Goal: Information Seeking & Learning: Learn about a topic

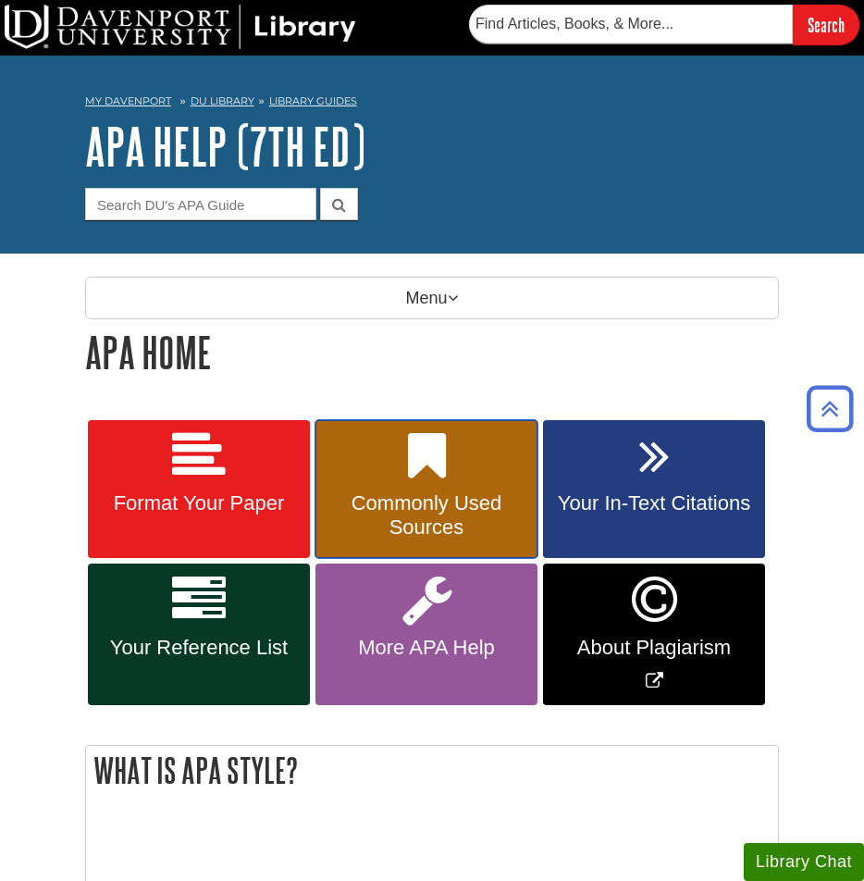
click at [404, 469] on link "Commonly Used Sources" at bounding box center [427, 489] width 222 height 139
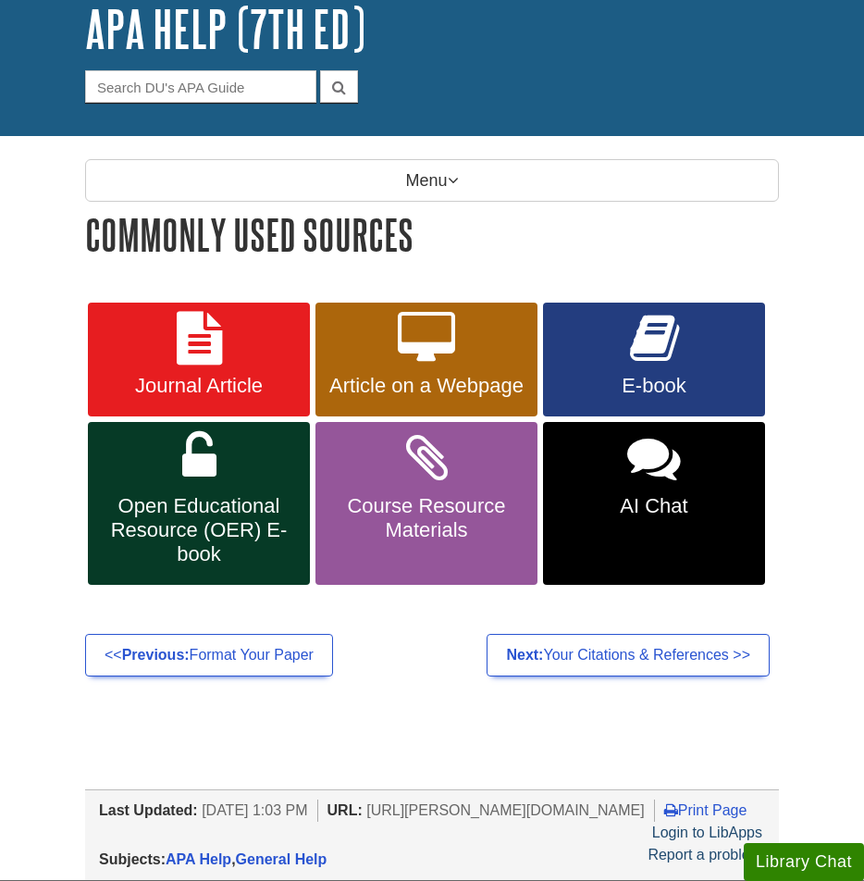
scroll to position [193, 0]
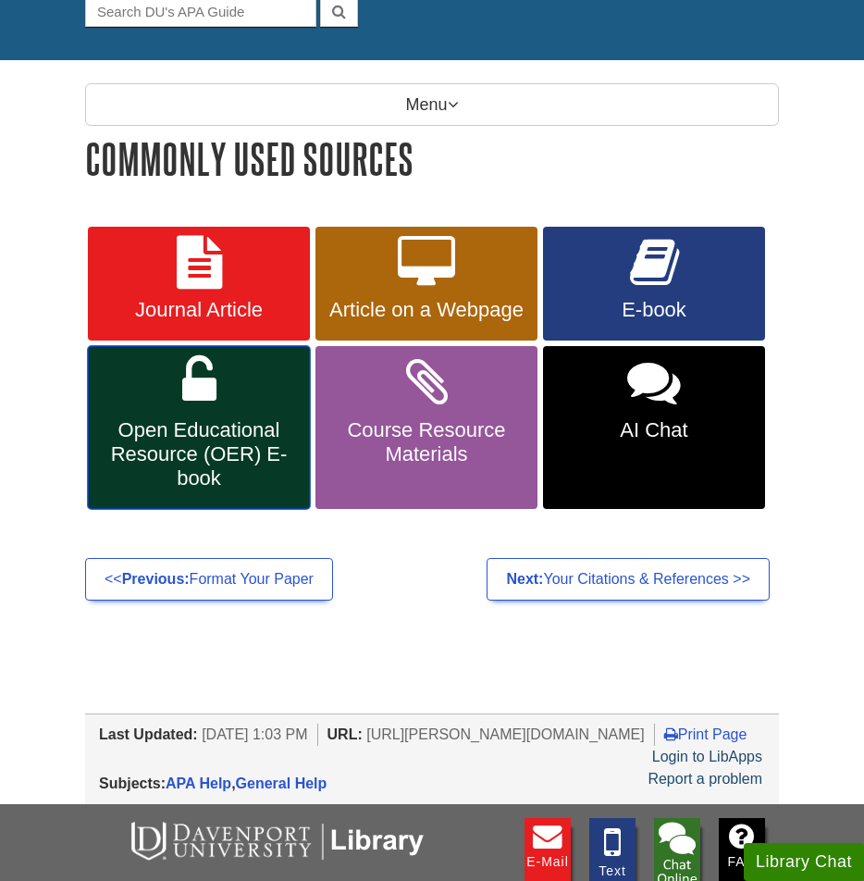
click at [275, 467] on span "Open Educational Resource (OER) E-book" at bounding box center [199, 454] width 194 height 72
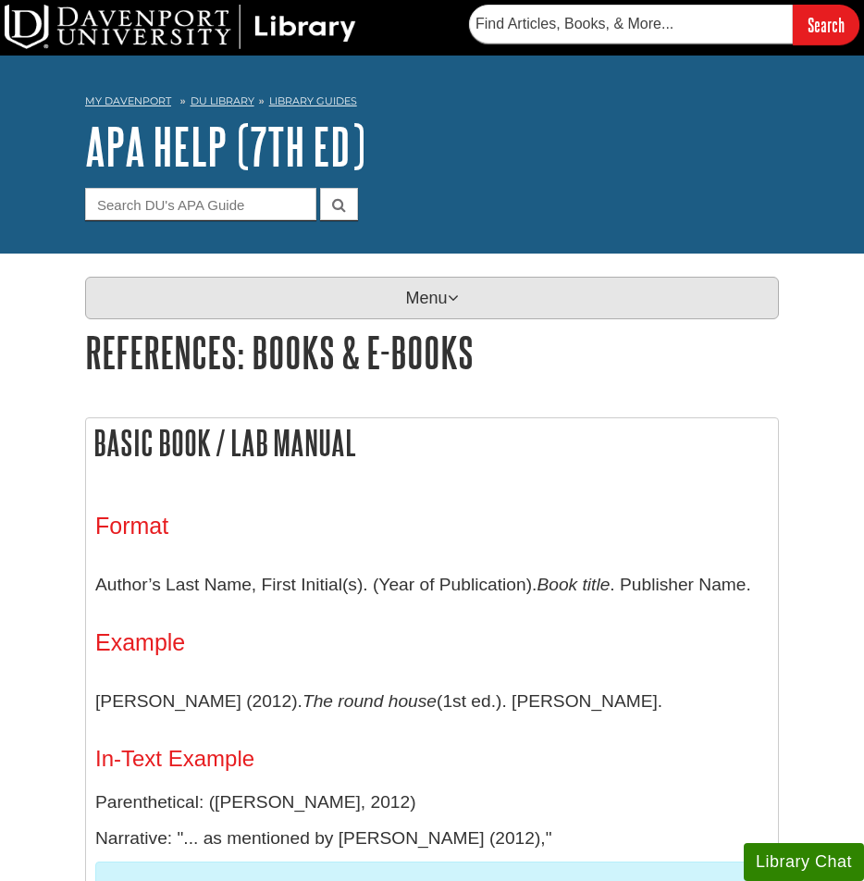
click at [407, 294] on p "Menu" at bounding box center [432, 298] width 694 height 43
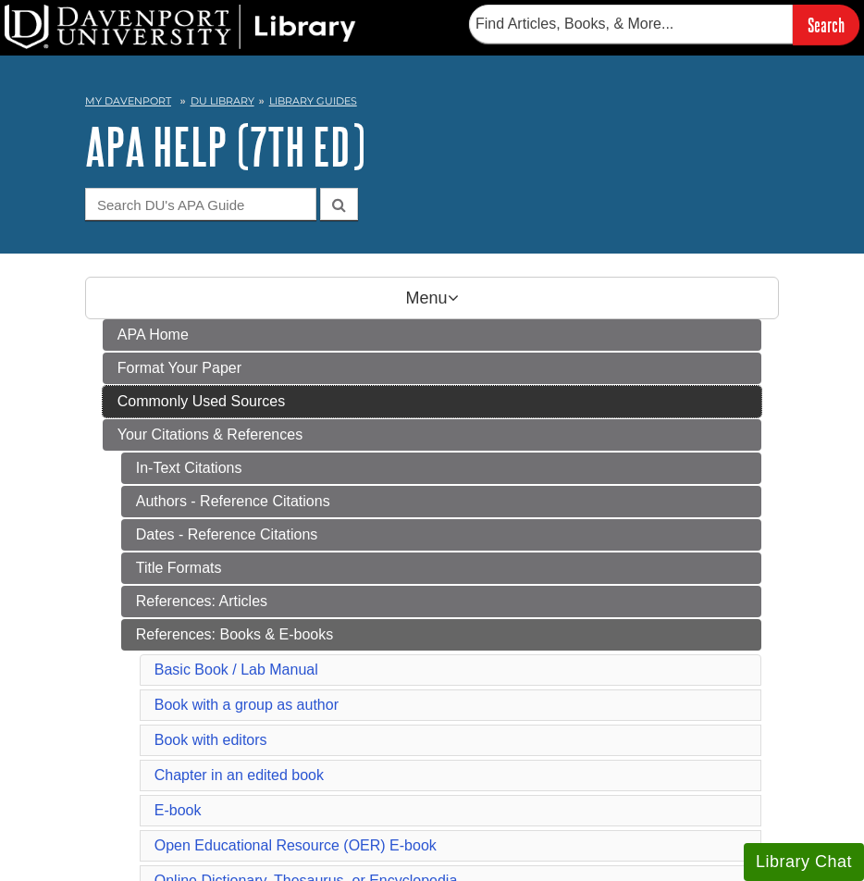
click at [238, 398] on span "Commonly Used Sources" at bounding box center [202, 401] width 168 height 16
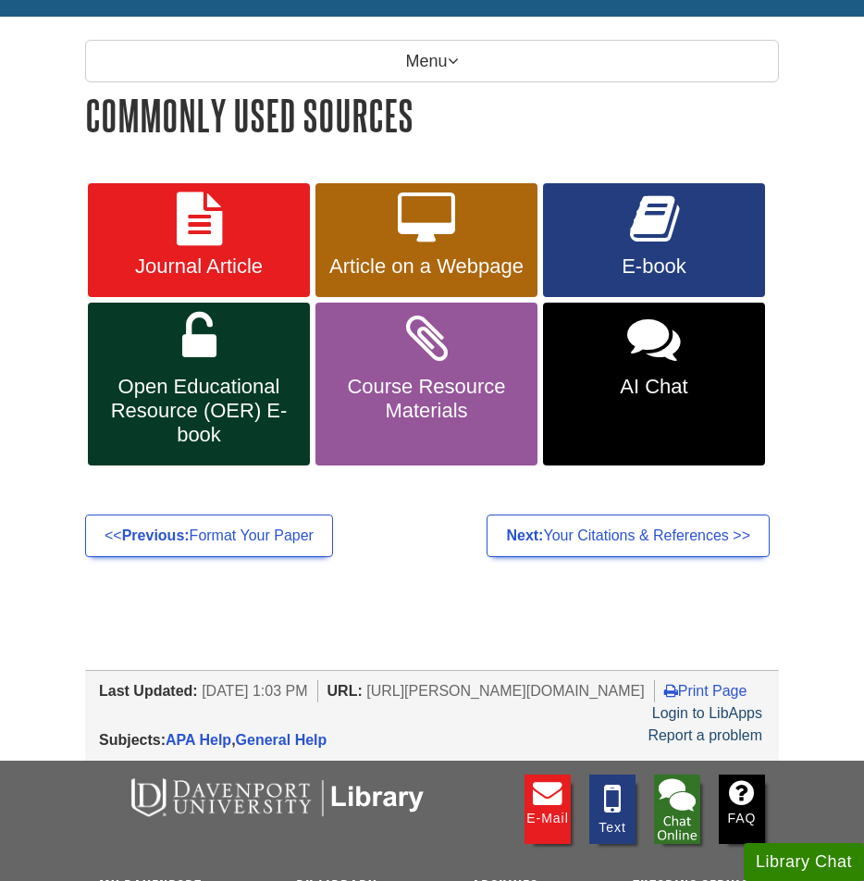
scroll to position [244, 0]
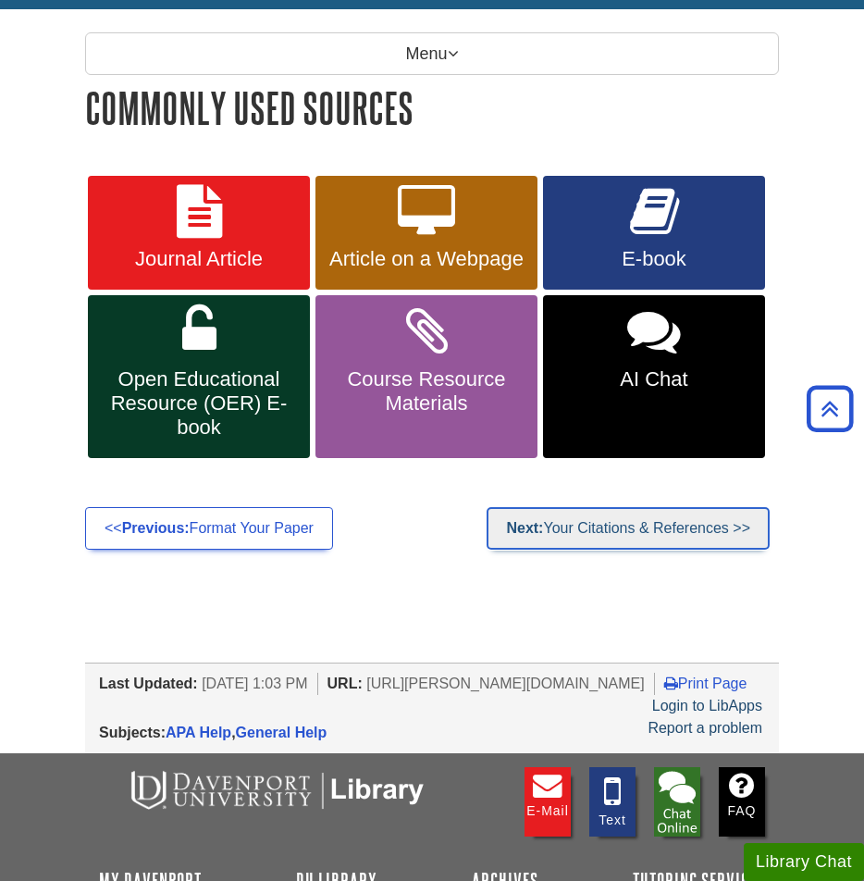
click at [665, 542] on link "Next: Your Citations & References >>" at bounding box center [628, 528] width 283 height 43
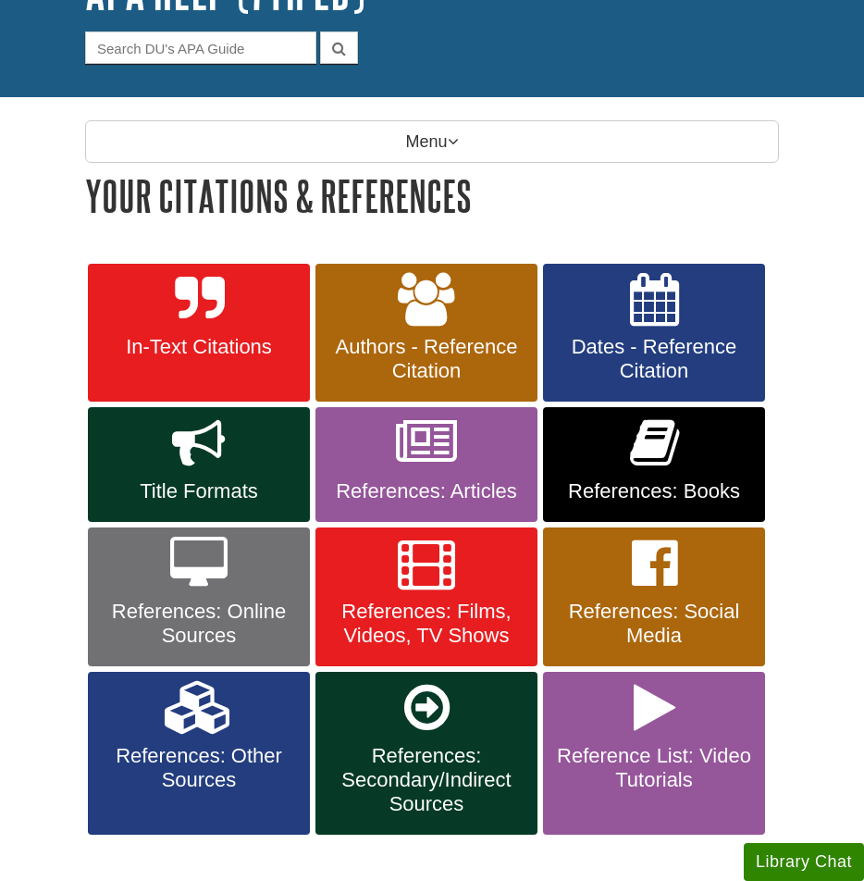
scroll to position [160, 0]
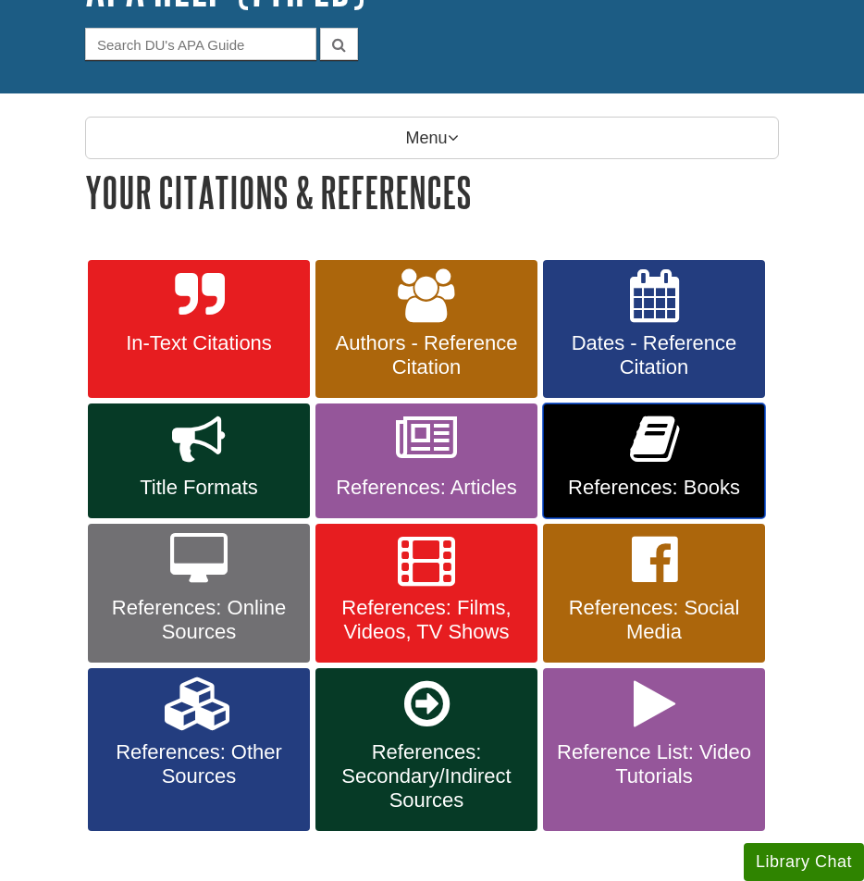
click at [681, 447] on link "References: Books" at bounding box center [654, 461] width 222 height 115
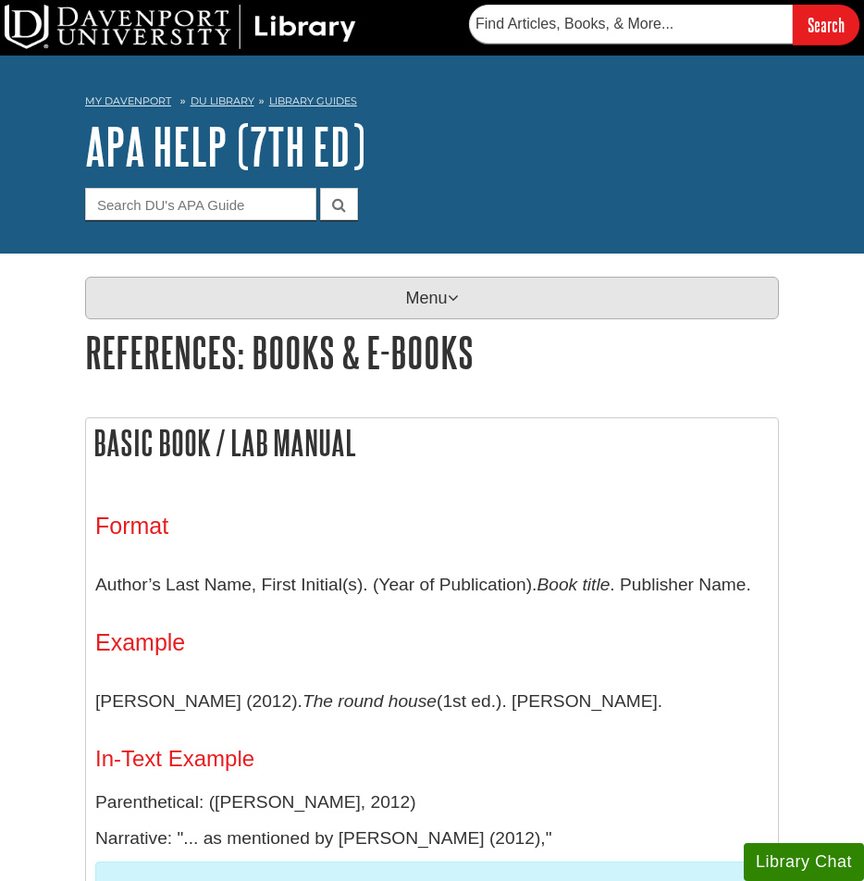
click at [398, 299] on p "Menu" at bounding box center [432, 298] width 694 height 43
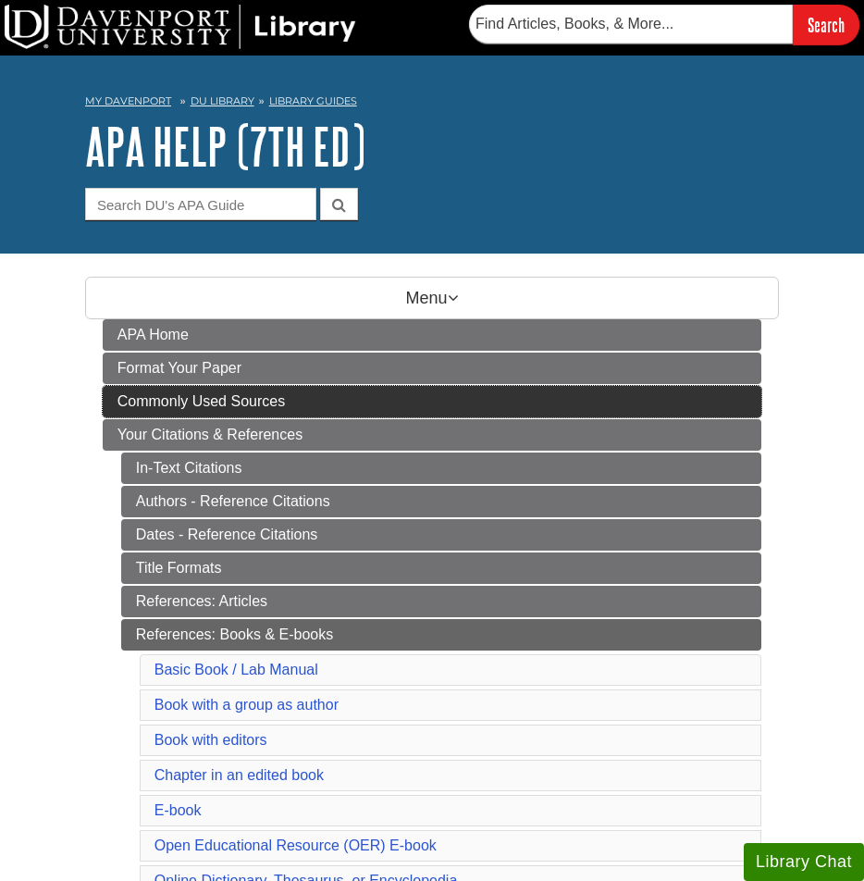
click at [280, 390] on link "Commonly Used Sources" at bounding box center [433, 401] width 660 height 31
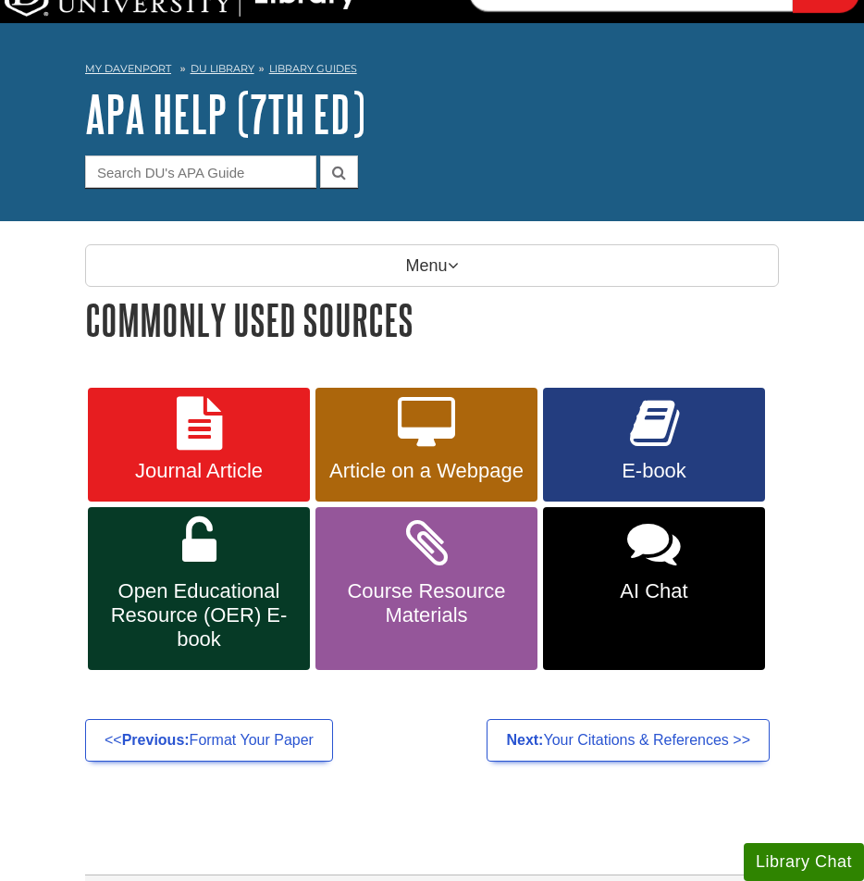
scroll to position [155, 0]
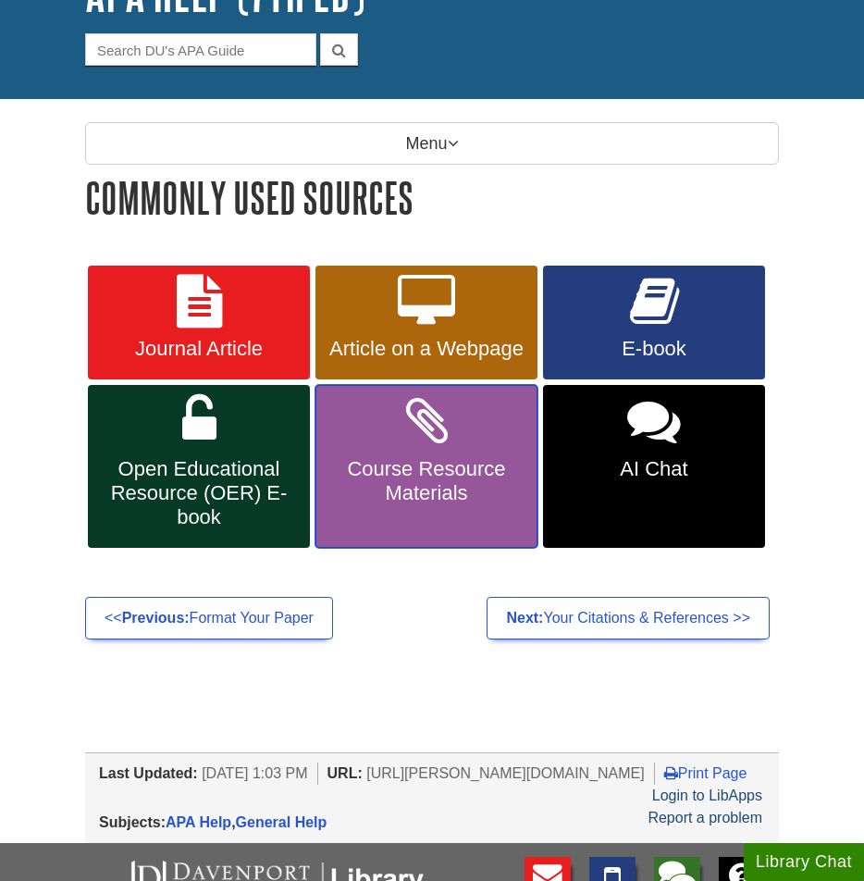
click at [388, 470] on span "Course Resource Materials" at bounding box center [427, 481] width 194 height 48
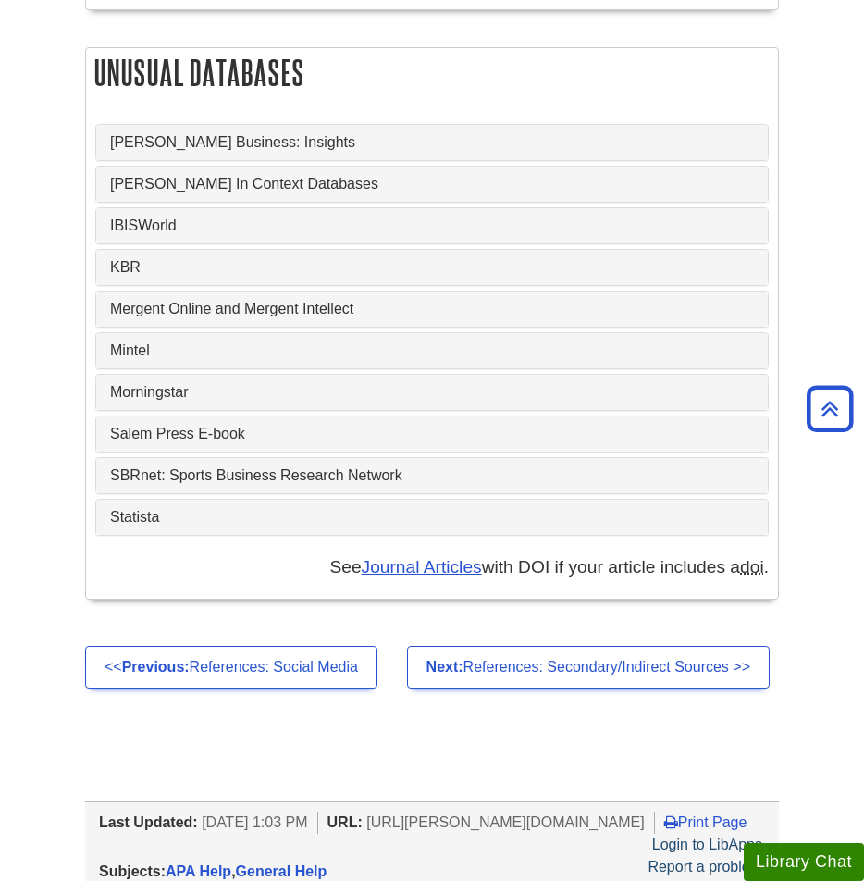
scroll to position [7366, 0]
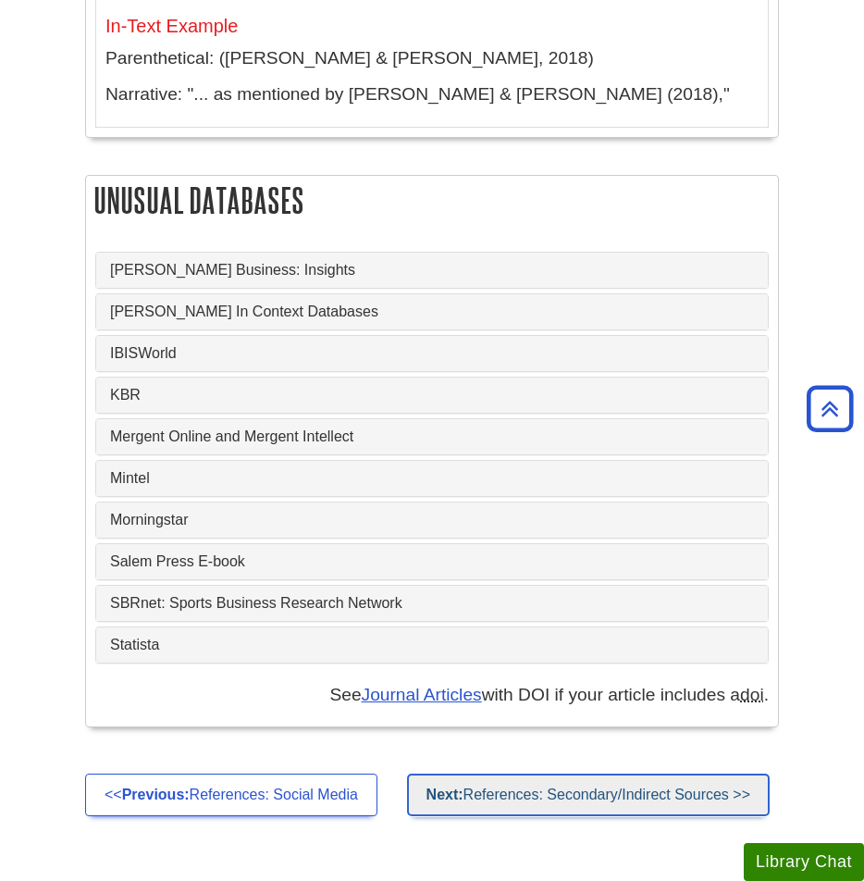
click at [458, 785] on link "Next: References: Secondary/Indirect Sources >>" at bounding box center [588, 795] width 363 height 43
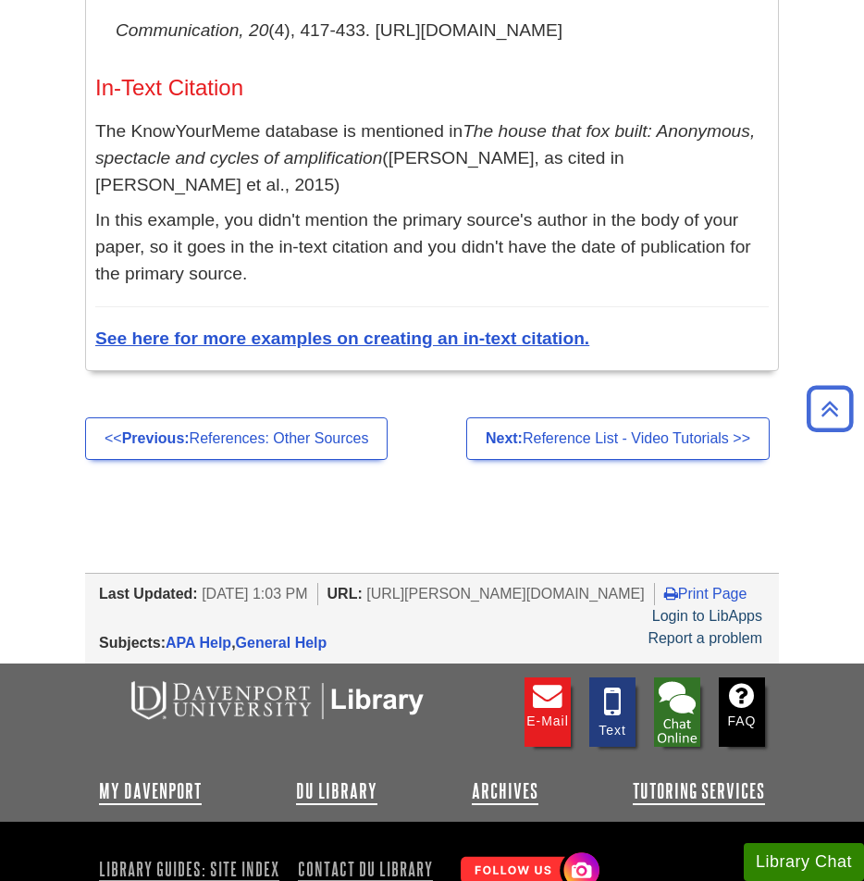
scroll to position [2218, 0]
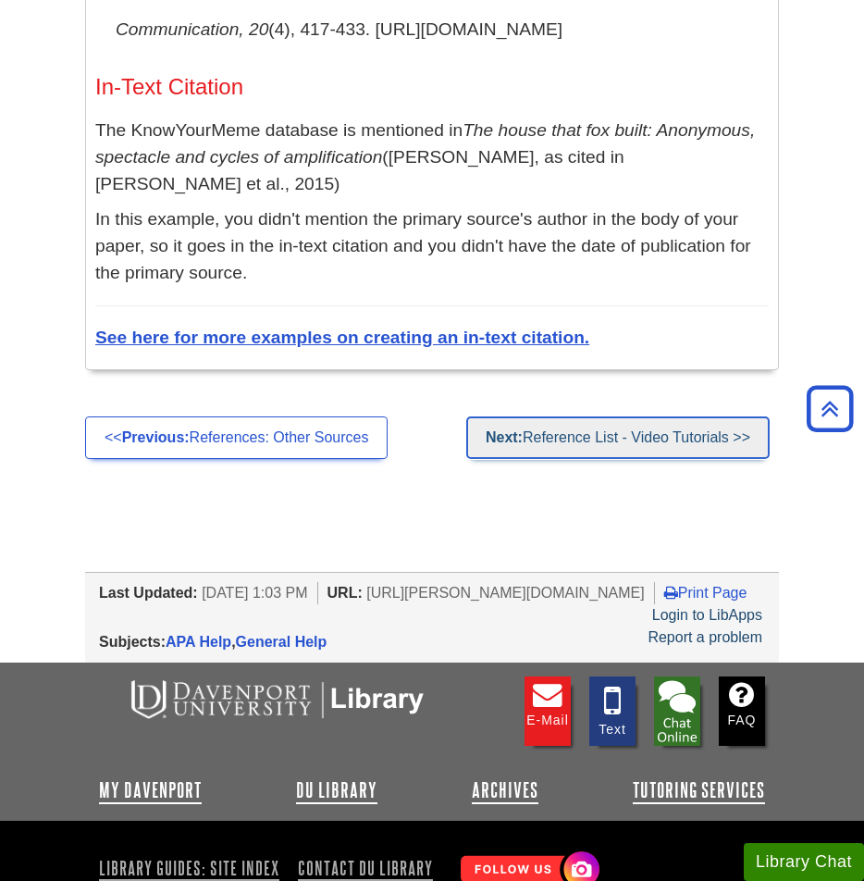
click at [561, 417] on link "Next: Reference List - Video Tutorials >>" at bounding box center [618, 438] width 304 height 43
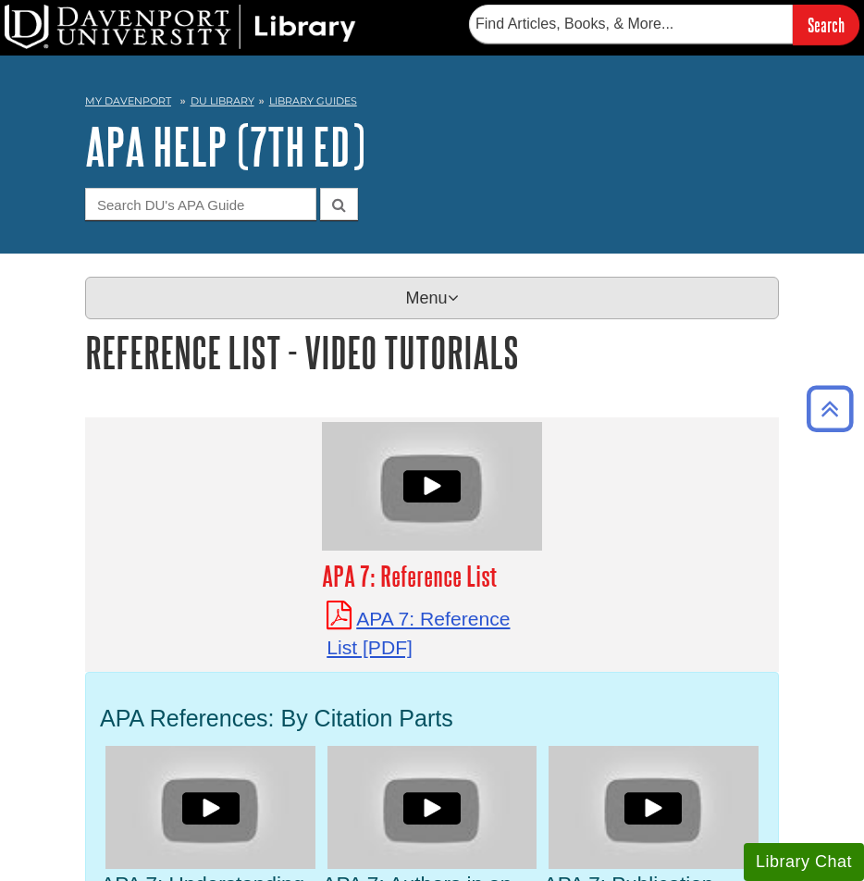
click at [493, 301] on p "Menu" at bounding box center [432, 298] width 694 height 43
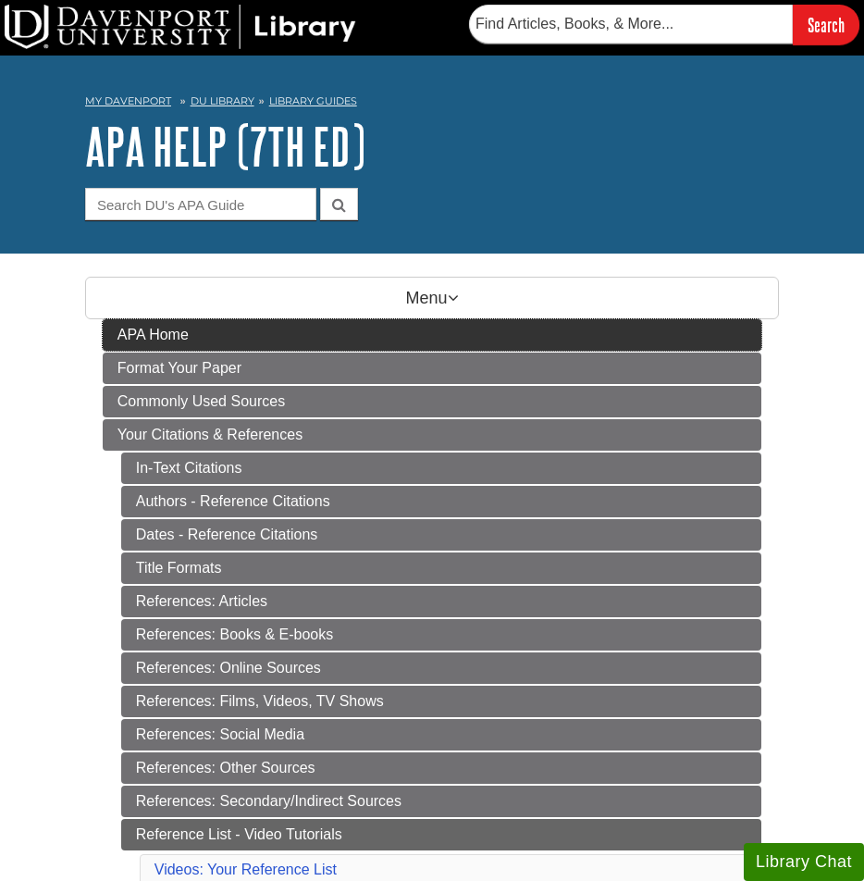
click at [243, 339] on link "APA Home" at bounding box center [433, 334] width 660 height 31
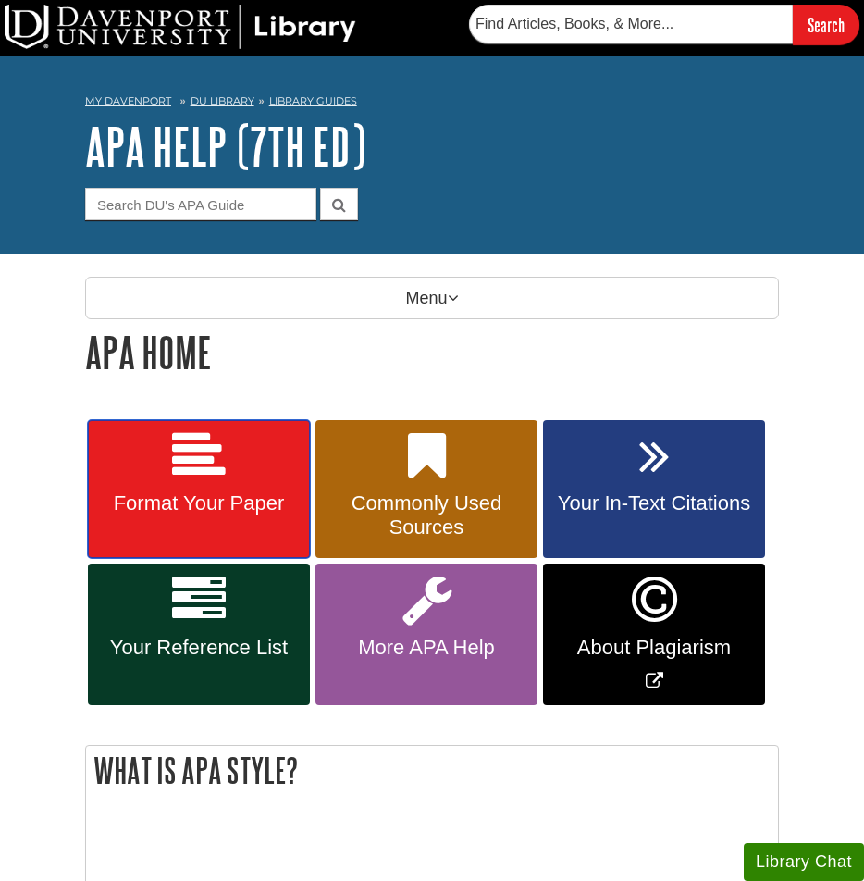
click at [218, 479] on icon at bounding box center [199, 456] width 54 height 54
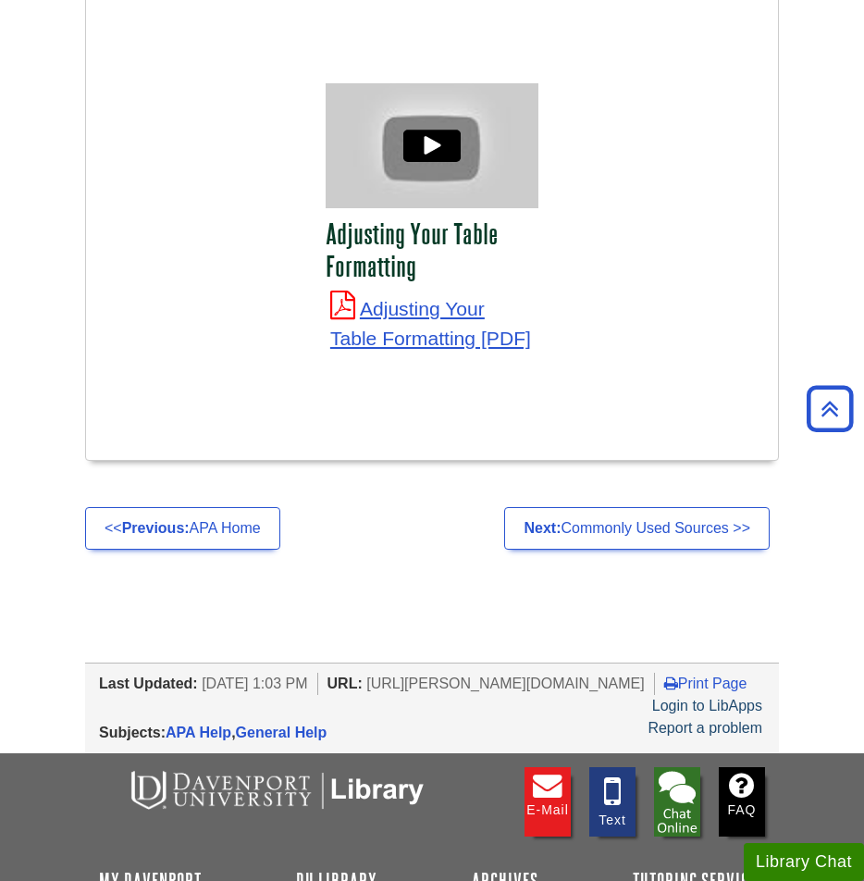
scroll to position [7319, 0]
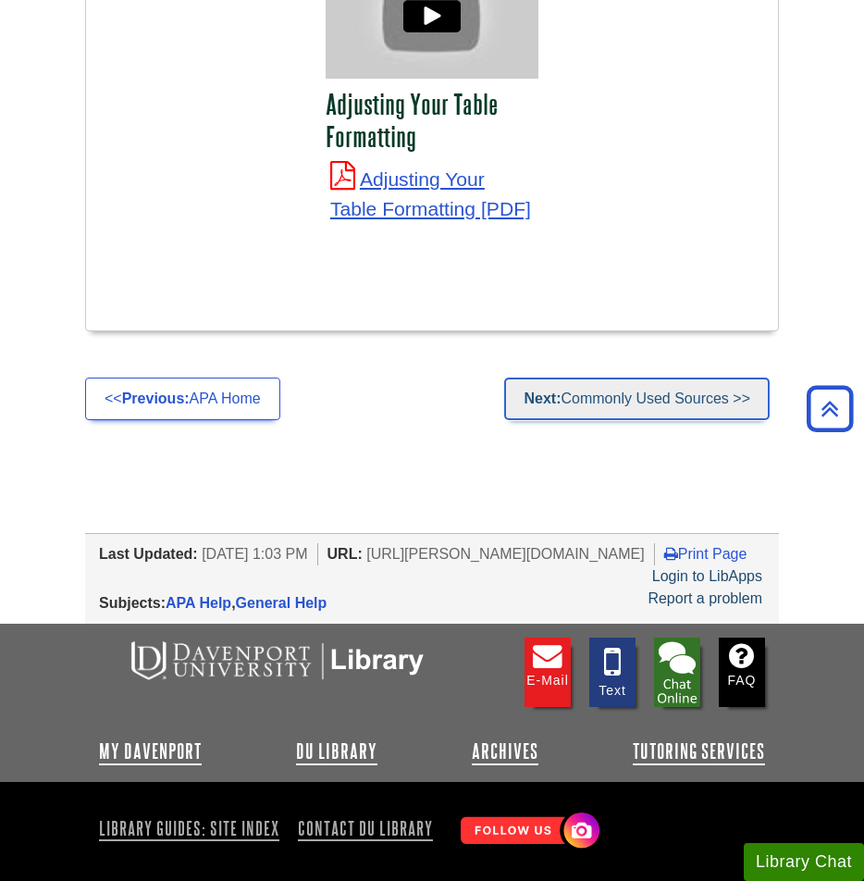
click at [573, 378] on link "Next: Commonly Used Sources >>" at bounding box center [637, 399] width 266 height 43
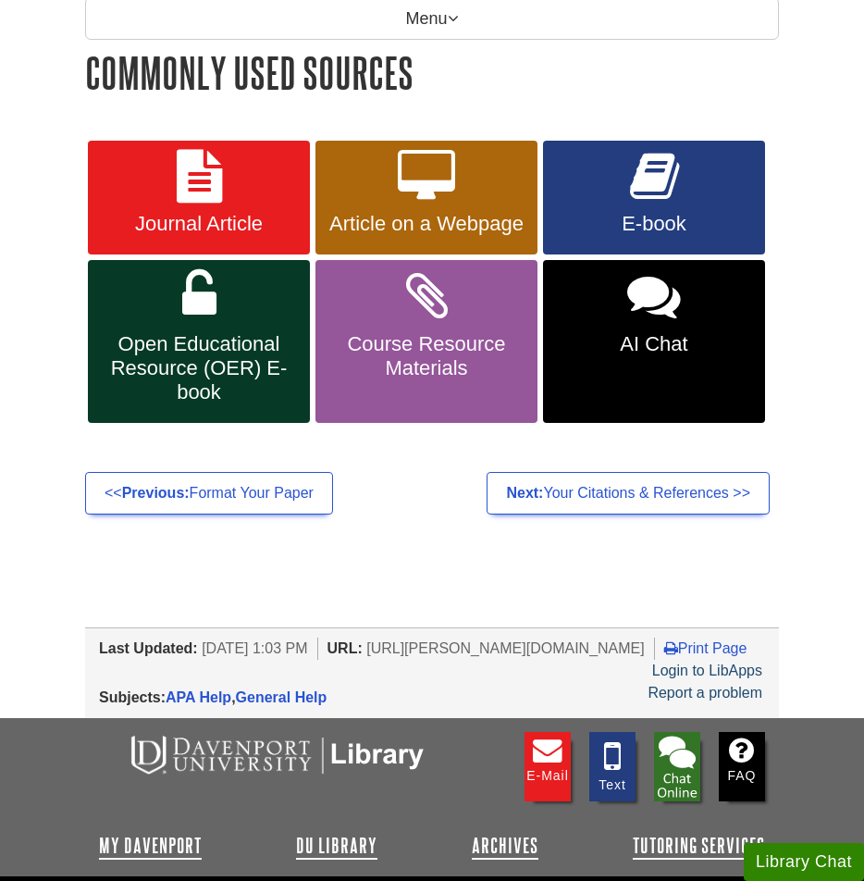
scroll to position [289, 0]
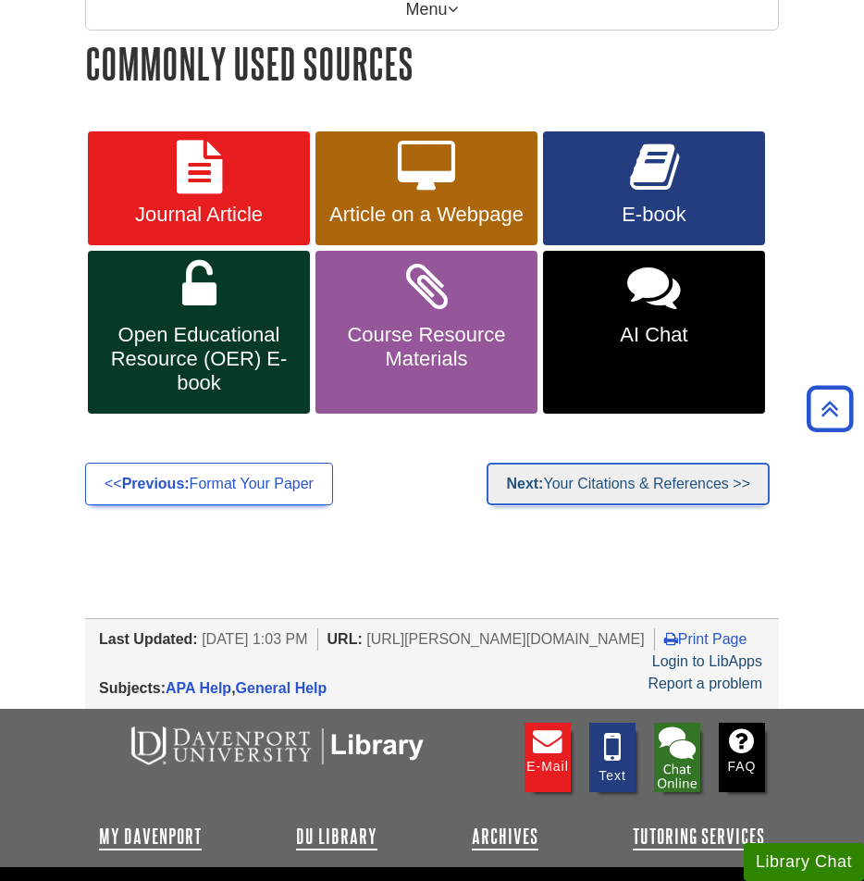
click at [633, 474] on link "Next: Your Citations & References >>" at bounding box center [628, 484] width 283 height 43
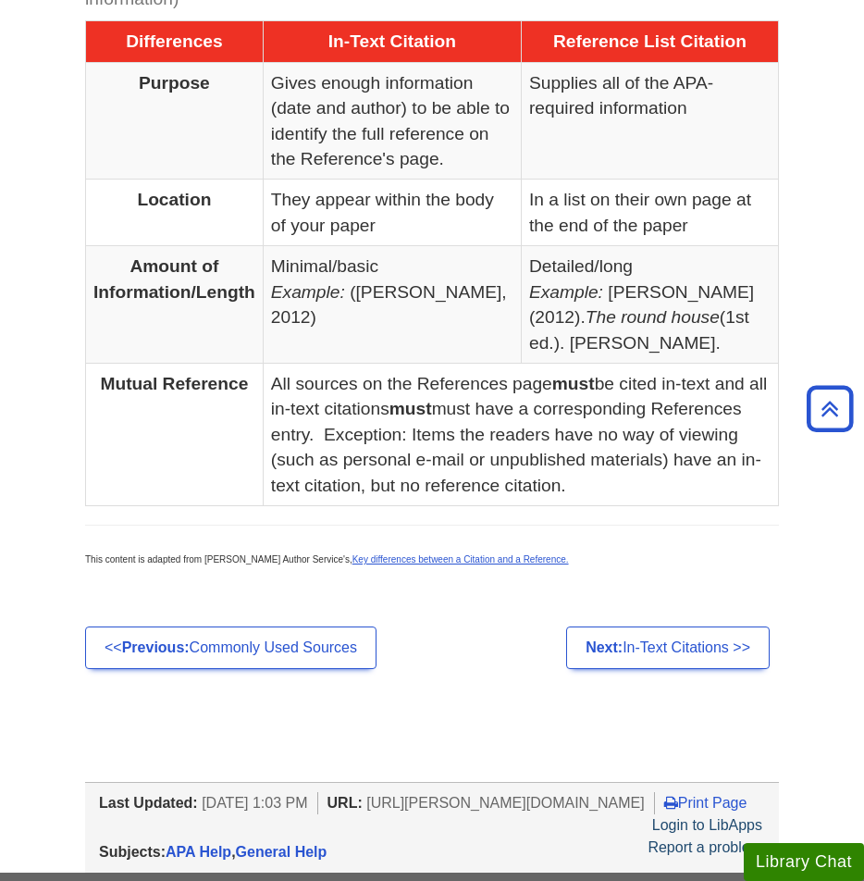
scroll to position [1090, 0]
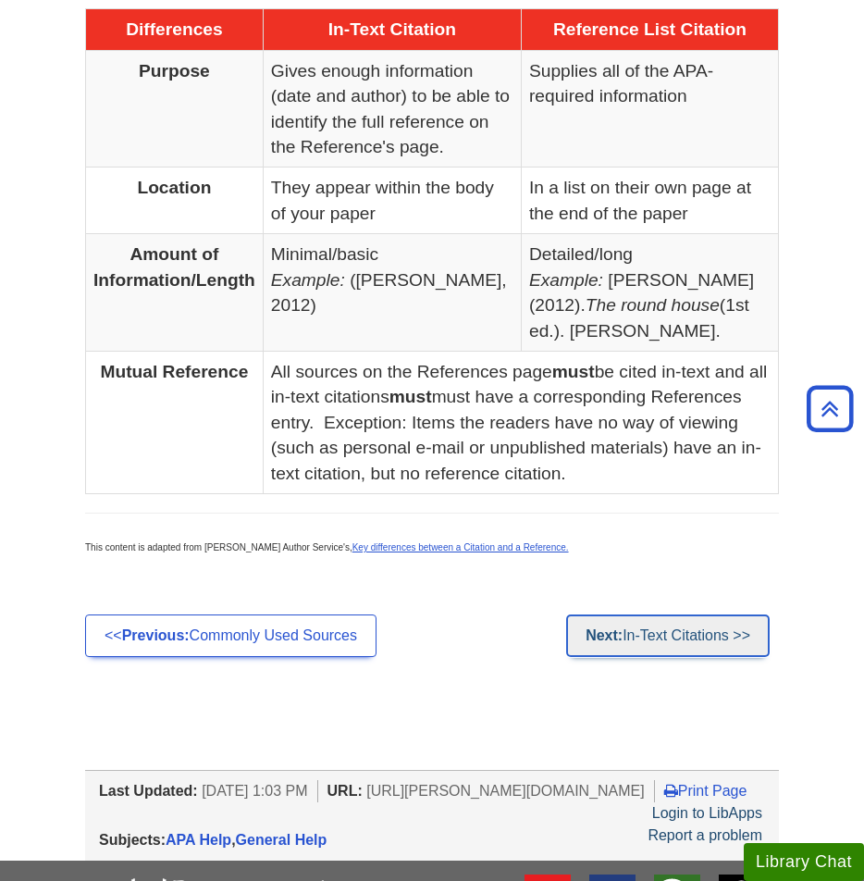
click at [673, 639] on link "Next: In-Text Citations >>" at bounding box center [668, 636] width 204 height 43
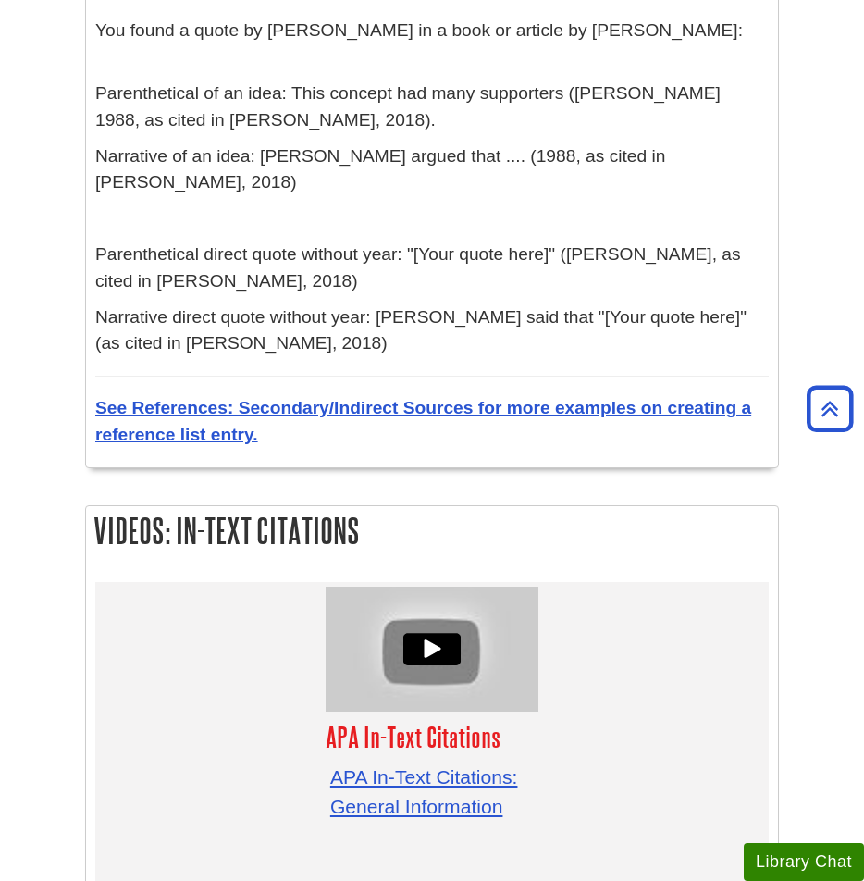
scroll to position [6171, 0]
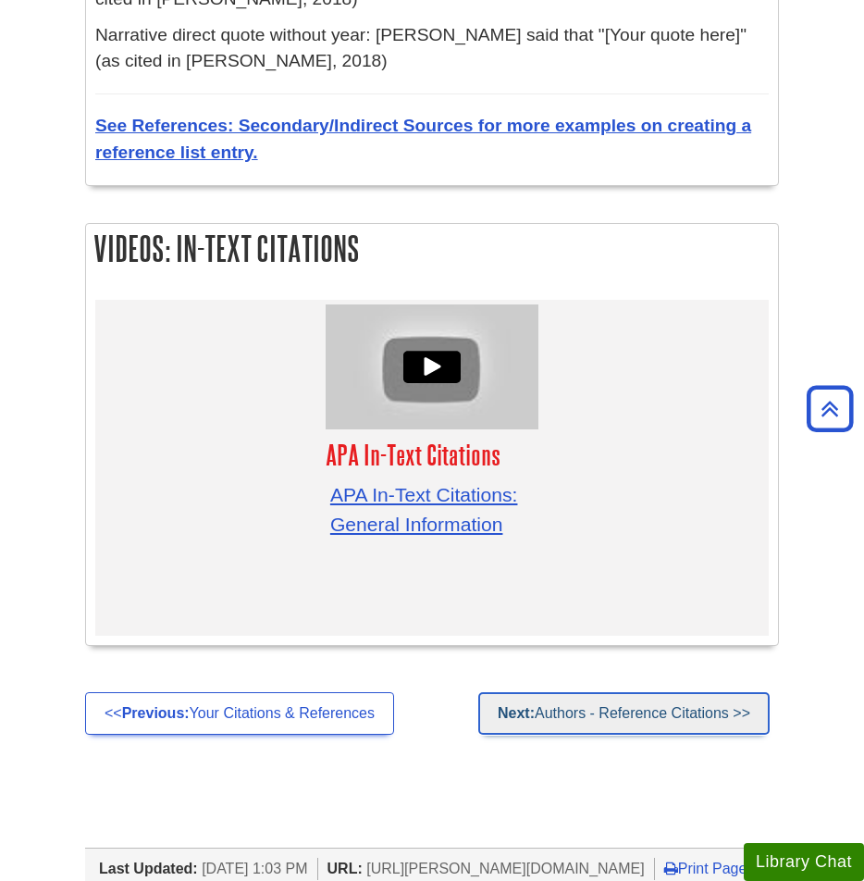
click at [709, 692] on link "Next: Authors - Reference Citations >>" at bounding box center [625, 713] width 292 height 43
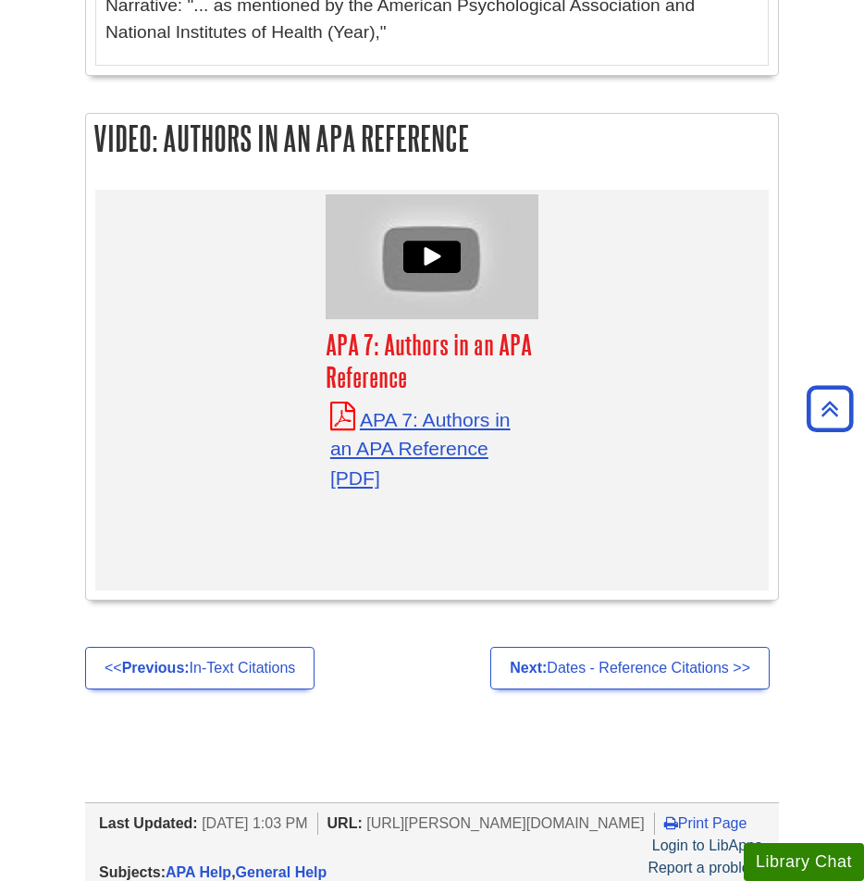
scroll to position [9022, 0]
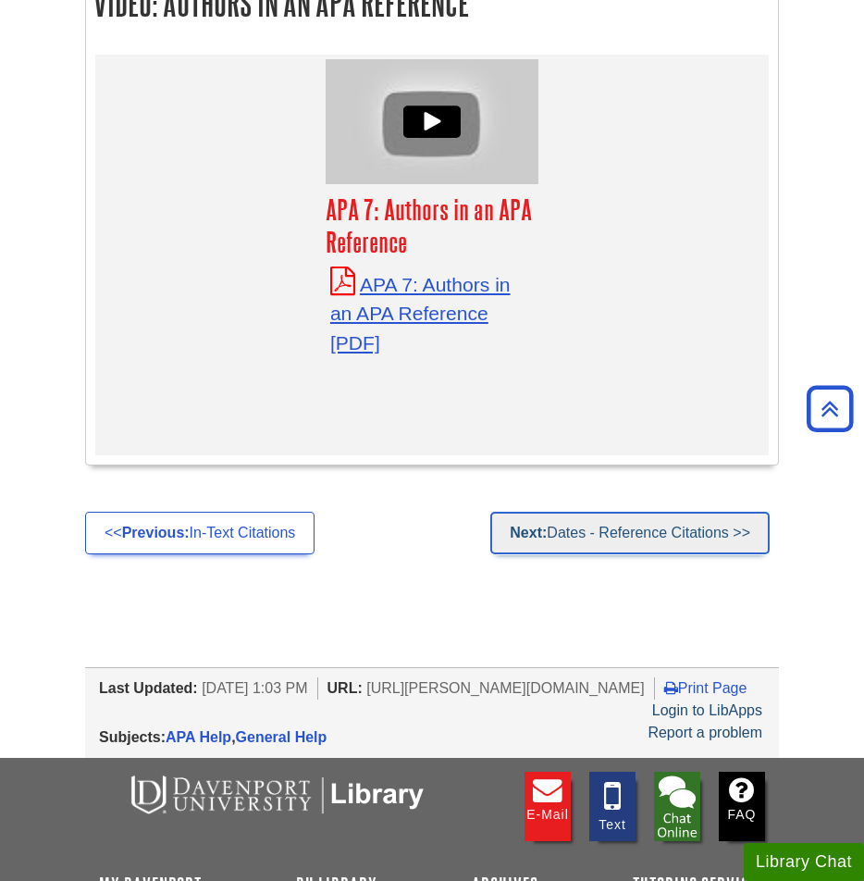
click at [657, 512] on link "Next: Dates - Reference Citations >>" at bounding box center [631, 533] width 280 height 43
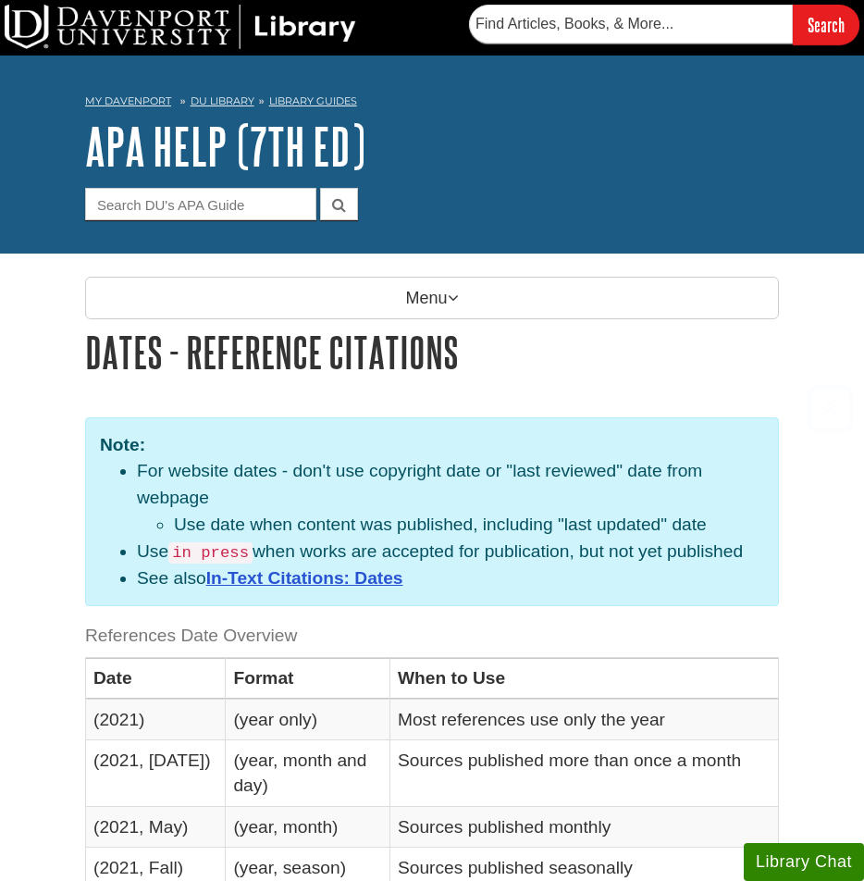
scroll to position [864, 0]
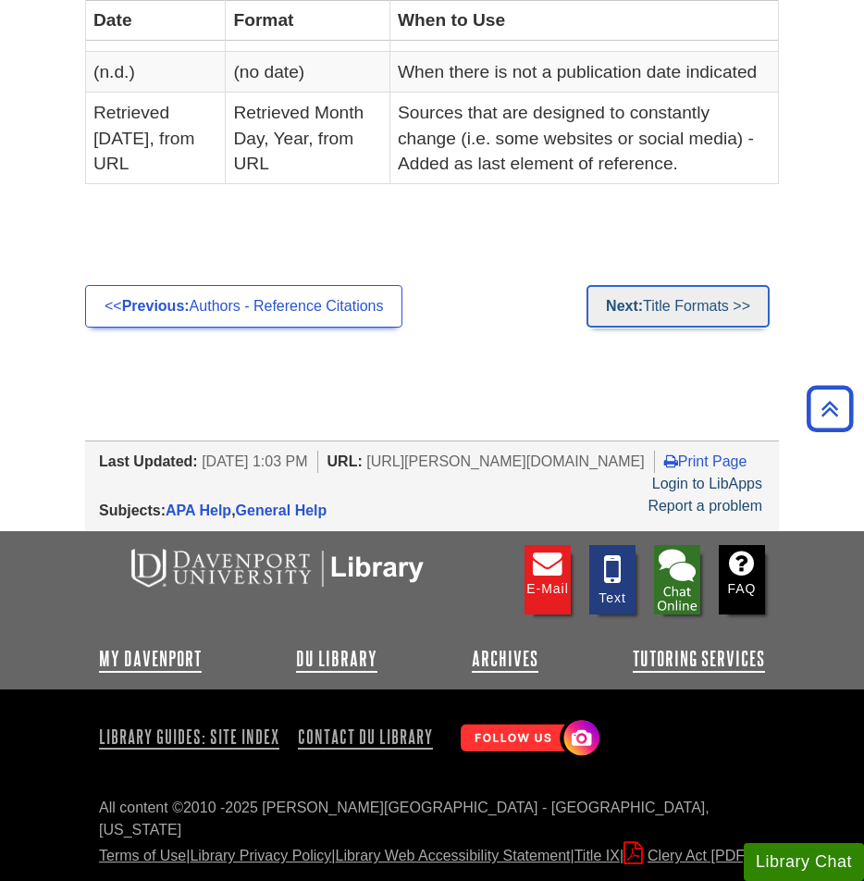
click at [703, 293] on link "Next: Title Formats >>" at bounding box center [678, 306] width 183 height 43
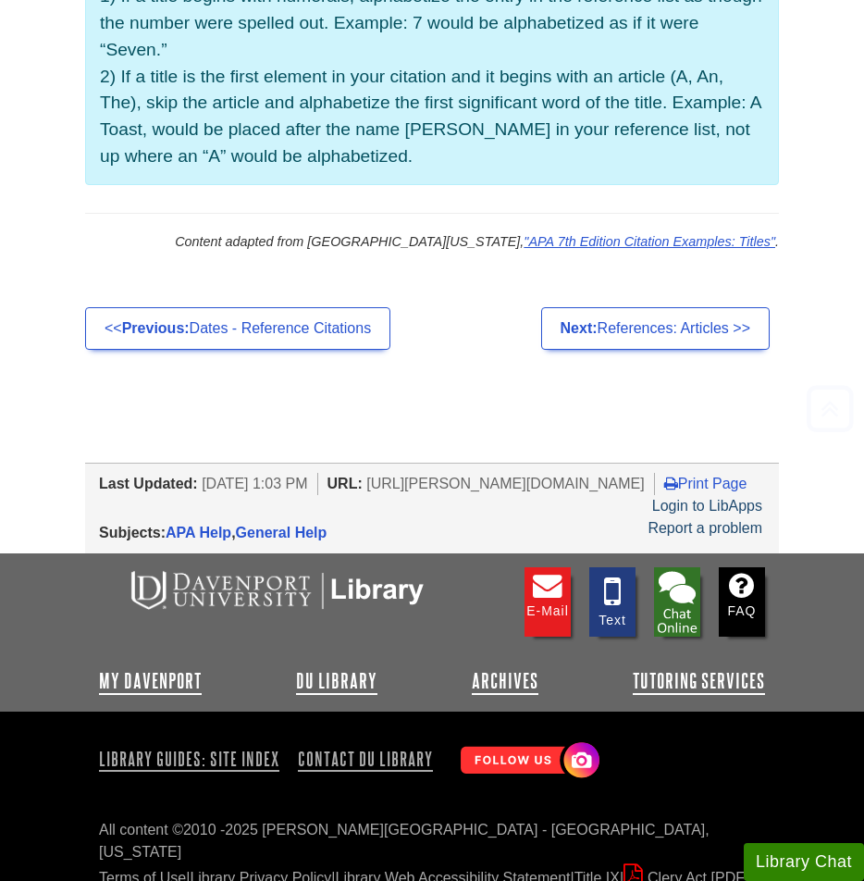
scroll to position [1749, 0]
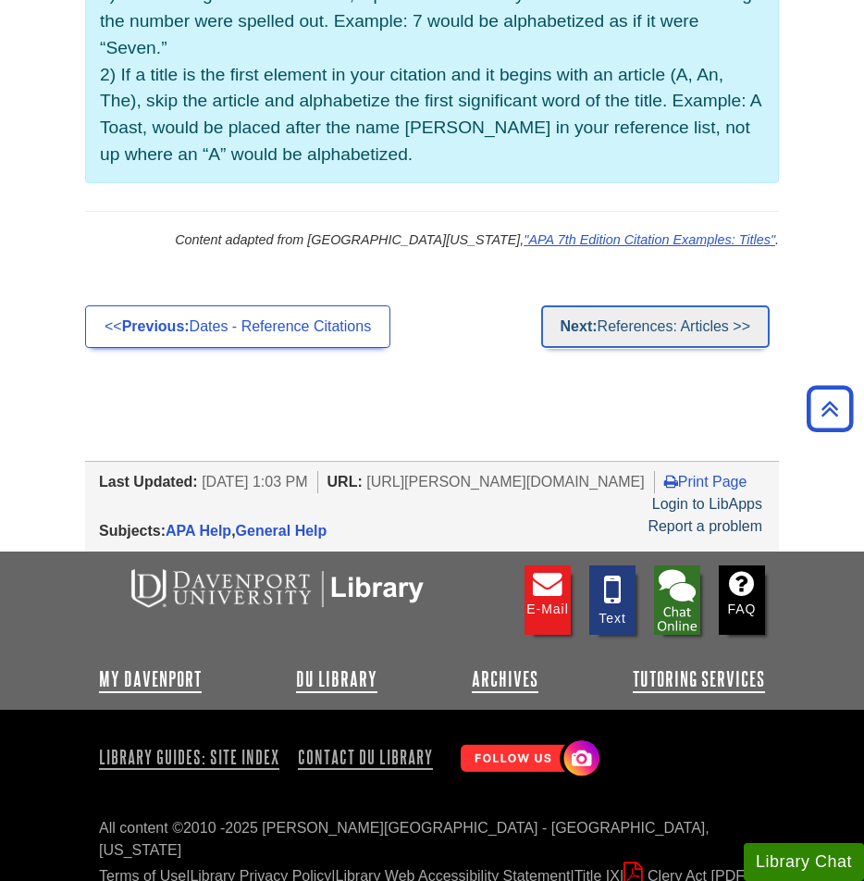
click at [696, 316] on link "Next: References: Articles >>" at bounding box center [655, 326] width 229 height 43
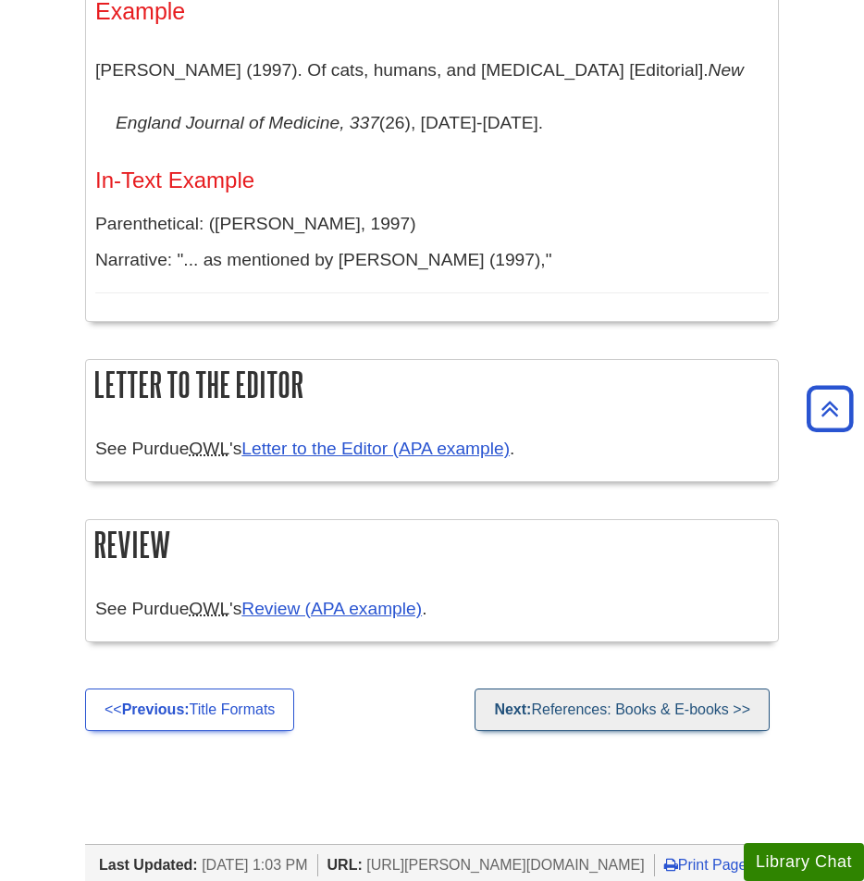
scroll to position [4306, 0]
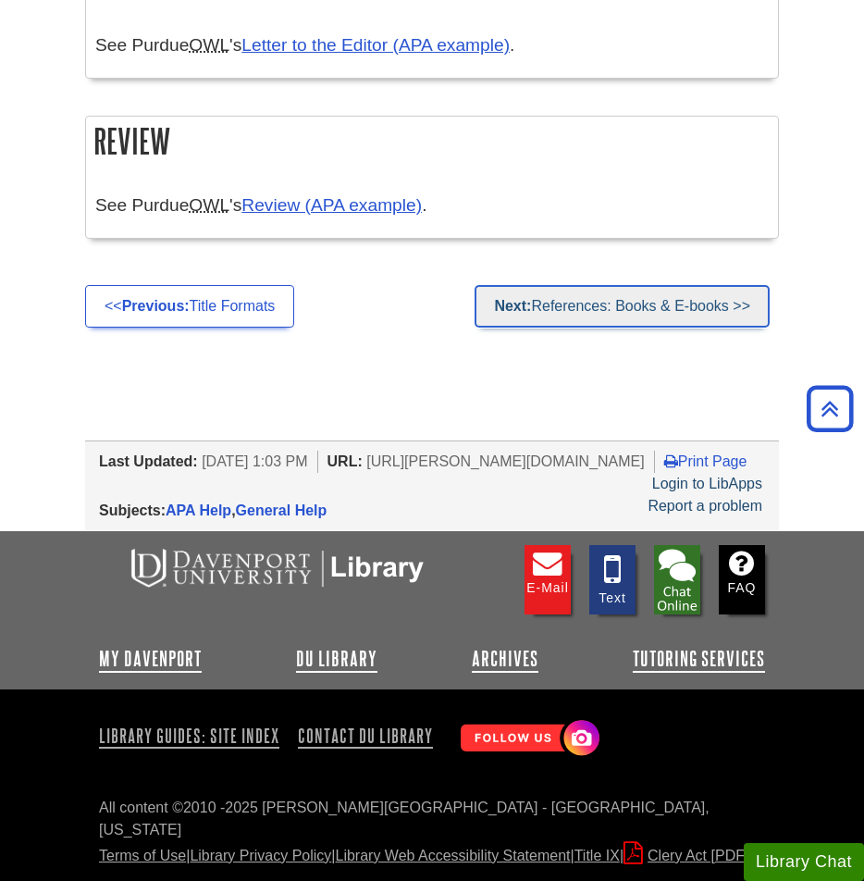
click at [698, 316] on link "Next: References: Books & E-books >>" at bounding box center [622, 306] width 295 height 43
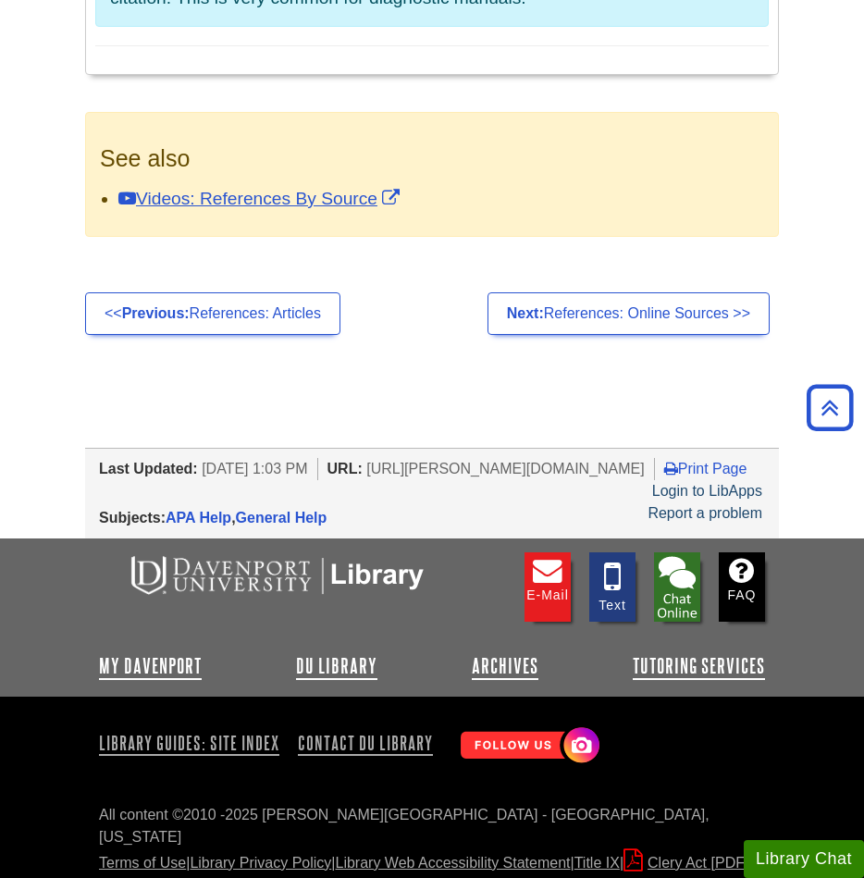
scroll to position [7453, 0]
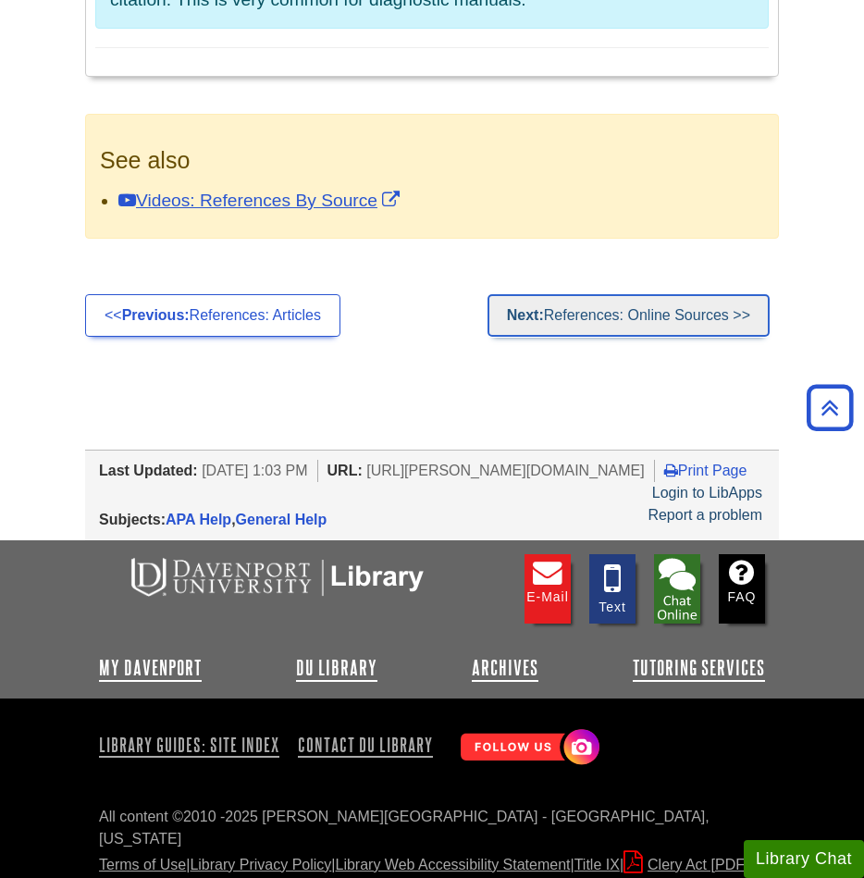
click at [576, 329] on link "Next: References: Online Sources >>" at bounding box center [629, 315] width 282 height 43
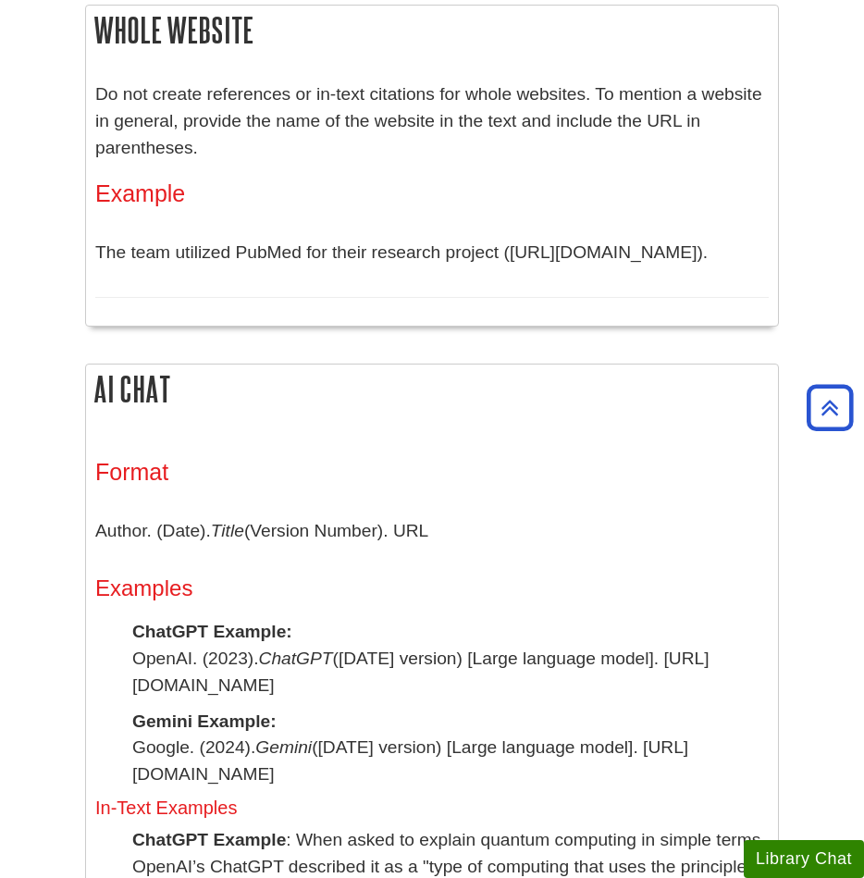
scroll to position [2463, 0]
